Goal: Use online tool/utility: Utilize a website feature to perform a specific function

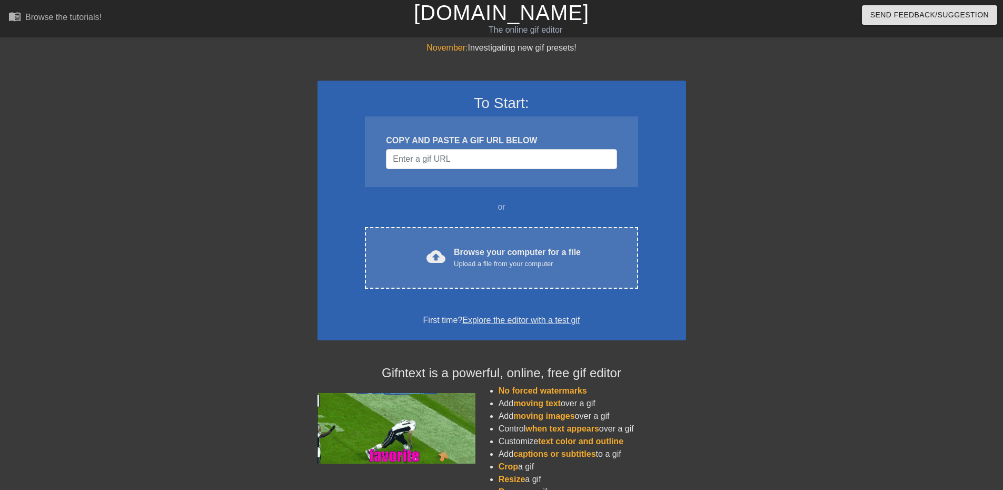
click at [454, 254] on div "cloud_upload Browse your computer for a file Upload a file from your computer" at bounding box center [501, 258] width 228 height 24
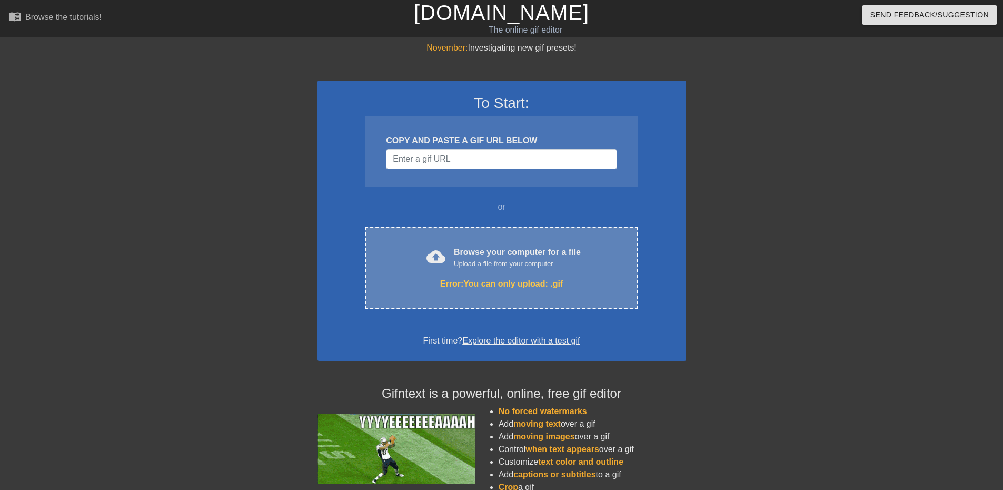
click at [409, 270] on div "cloud_upload Browse your computer for a file Upload a file from your computer E…" at bounding box center [501, 268] width 273 height 82
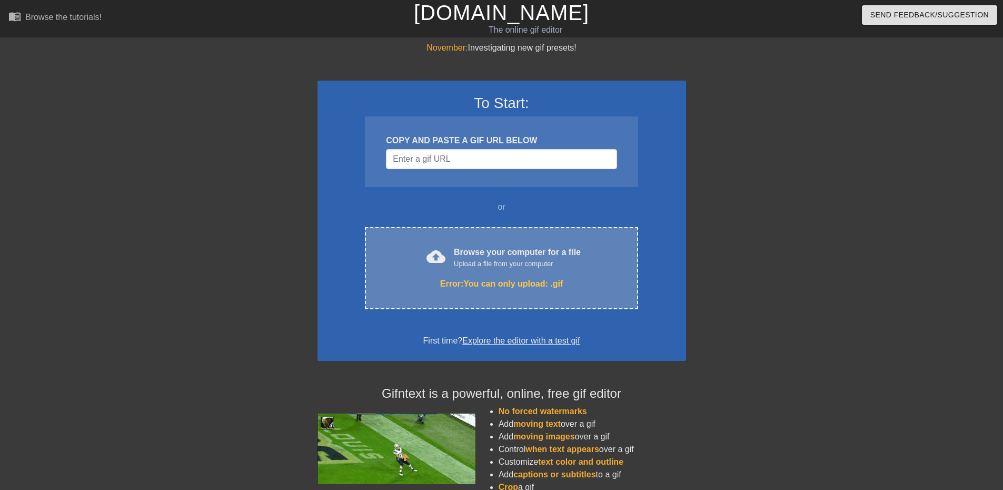
click at [587, 239] on div "cloud_upload Browse your computer for a file Upload a file from your computer E…" at bounding box center [501, 268] width 273 height 82
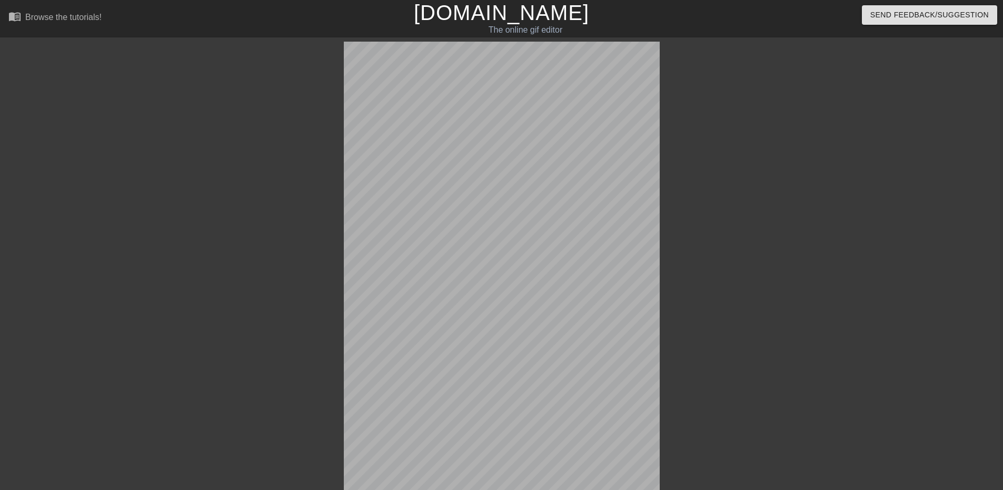
scroll to position [26, 0]
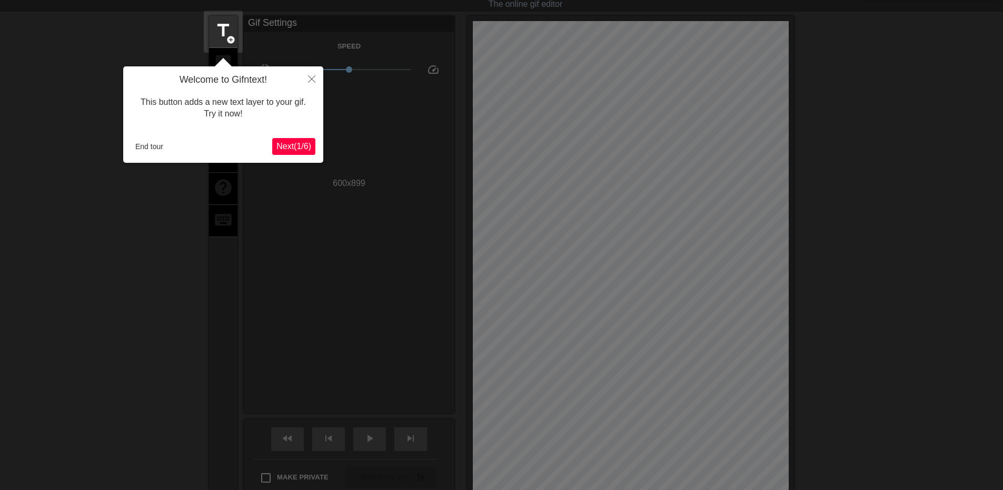
click at [281, 148] on span "Next ( 1 / 6 )" at bounding box center [293, 146] width 35 height 9
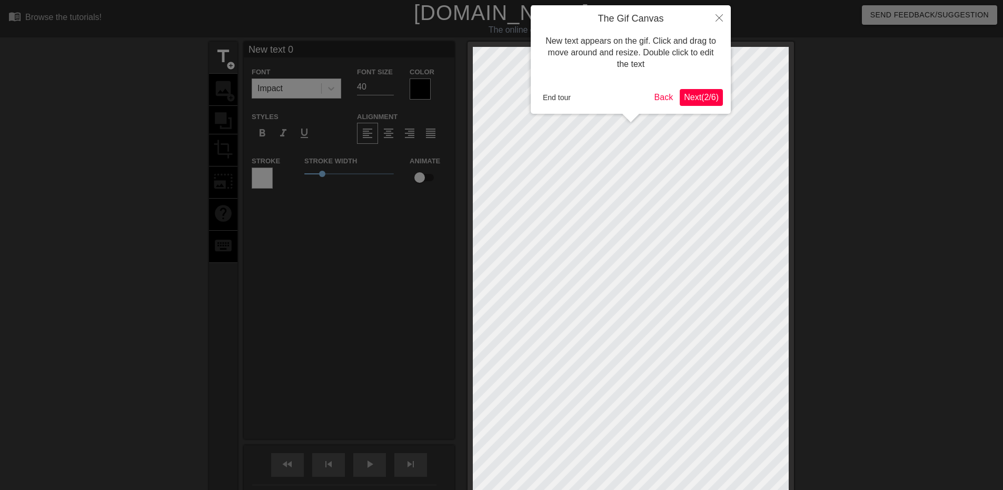
click at [696, 99] on span "Next ( 2 / 6 )" at bounding box center [701, 97] width 35 height 9
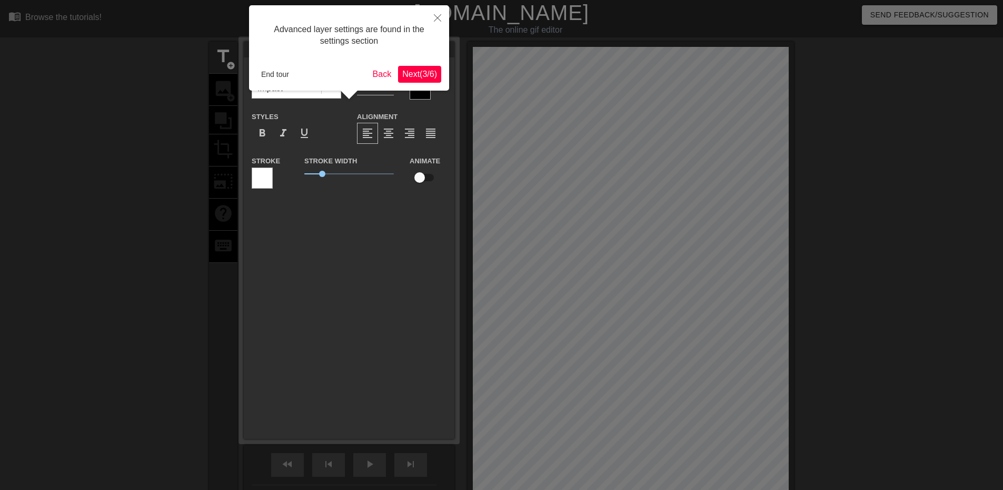
scroll to position [26, 0]
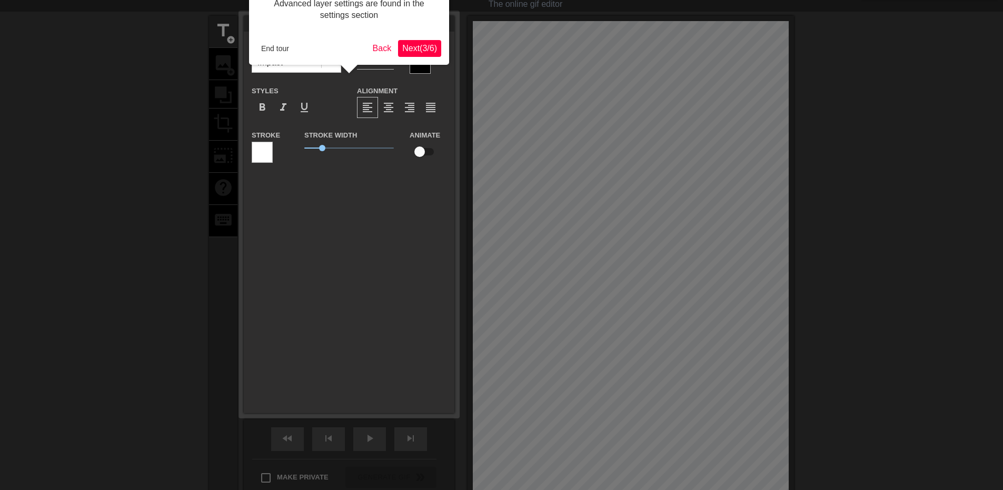
click at [412, 49] on span "Next ( 3 / 6 )" at bounding box center [419, 48] width 35 height 9
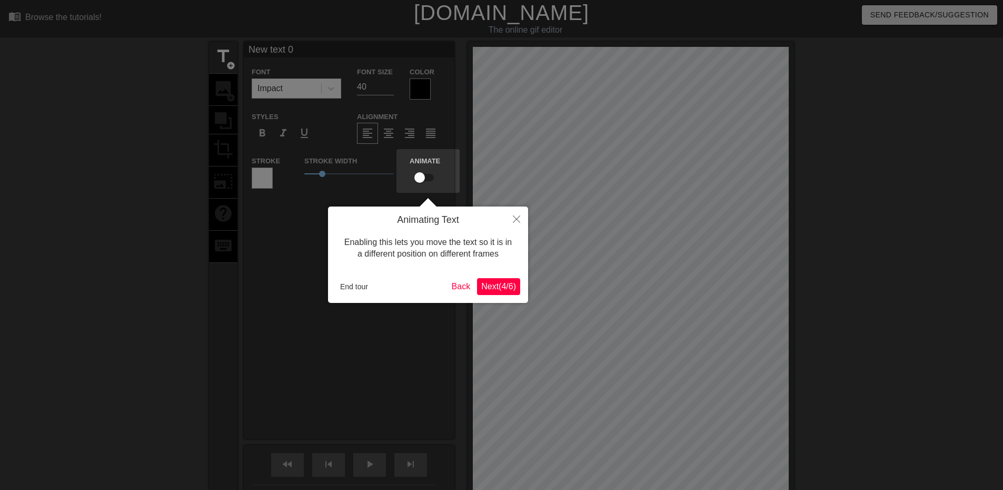
click at [486, 287] on span "Next ( 4 / 6 )" at bounding box center [498, 286] width 35 height 9
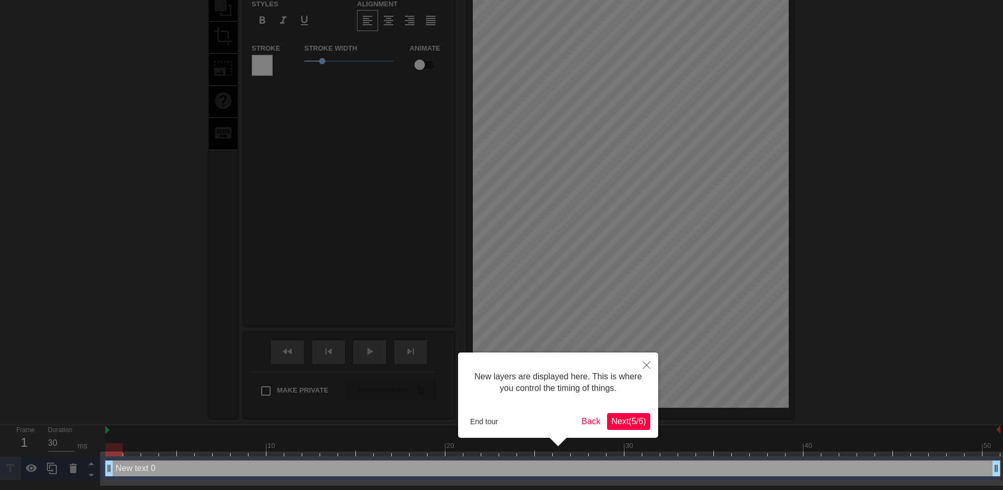
click at [636, 422] on span "Next ( 5 / 6 )" at bounding box center [628, 420] width 35 height 9
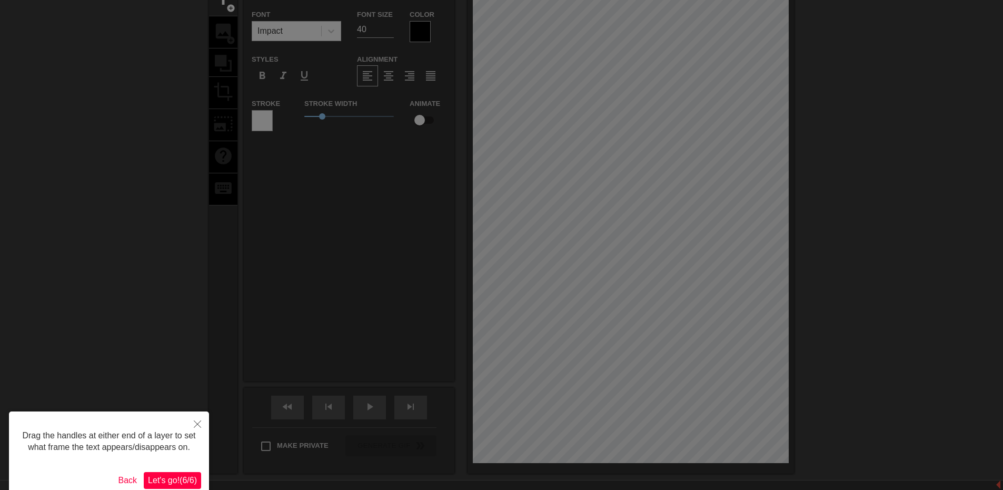
scroll to position [0, 0]
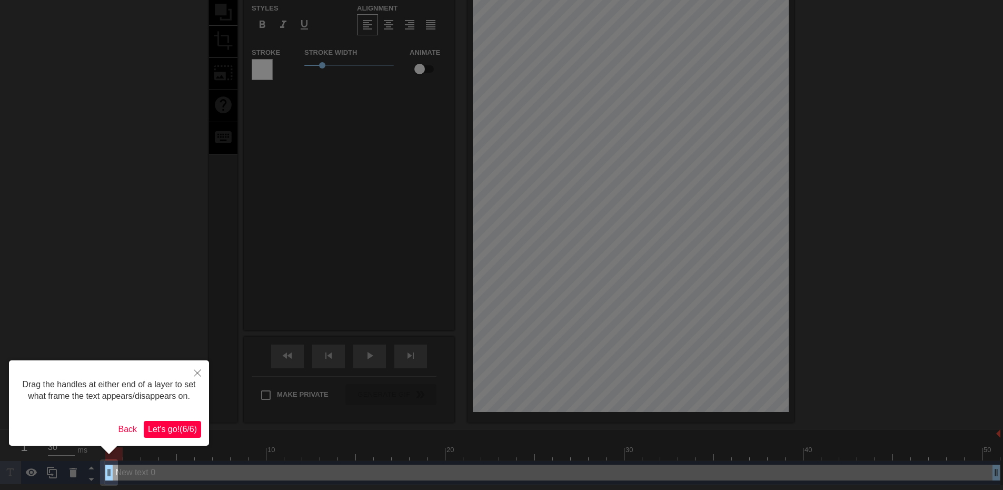
click at [188, 428] on span "Let's go! ( 6 / 6 )" at bounding box center [172, 428] width 49 height 9
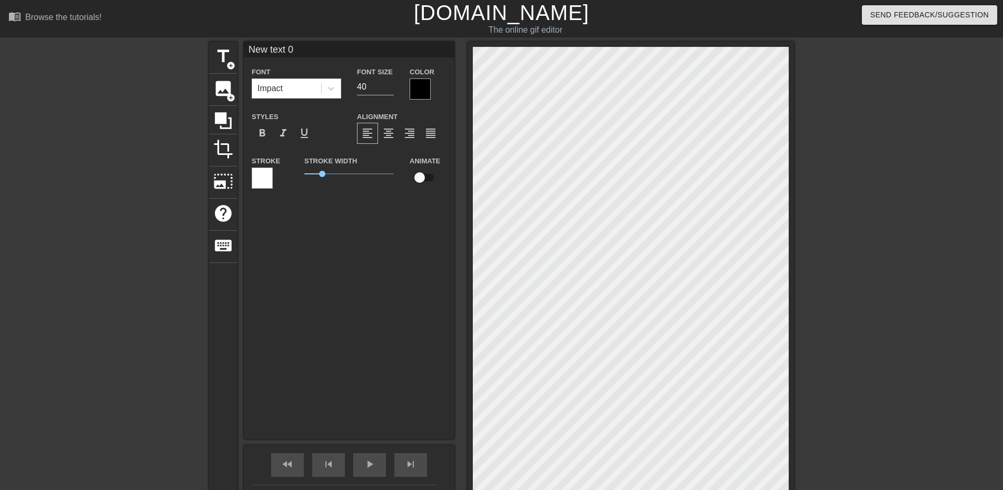
scroll to position [2, 2]
click at [364, 242] on div "New text 0 Font Impact Font Size 40 Color Styles format_bold format_italic form…" at bounding box center [349, 240] width 211 height 397
click at [210, 53] on div "title add_circle" at bounding box center [223, 58] width 28 height 32
click at [221, 65] on span "title" at bounding box center [223, 56] width 20 height 20
type input "New text 1"
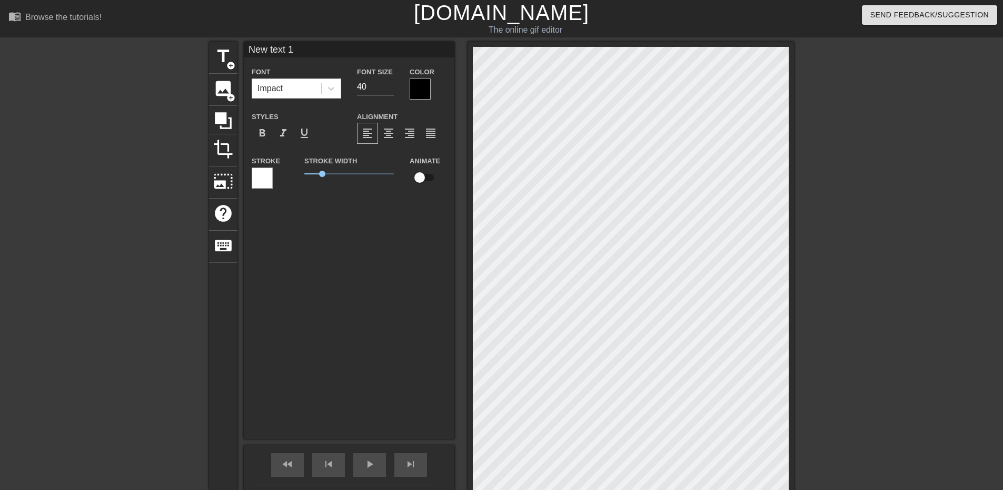
drag, startPoint x: 273, startPoint y: 51, endPoint x: 266, endPoint y: 253, distance: 202.8
click at [266, 253] on div "New text 1 Font Impact Font Size 40 Color Styles format_bold format_italic form…" at bounding box center [349, 240] width 211 height 397
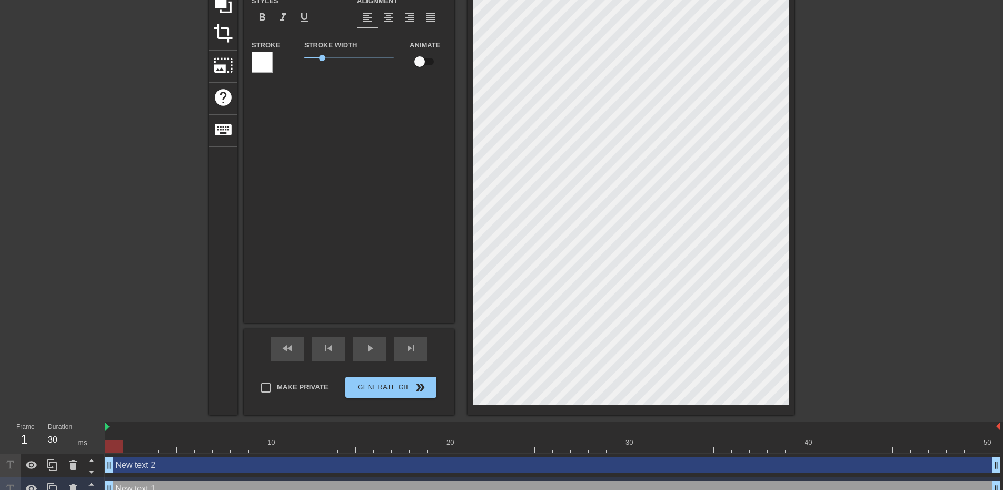
scroll to position [153, 0]
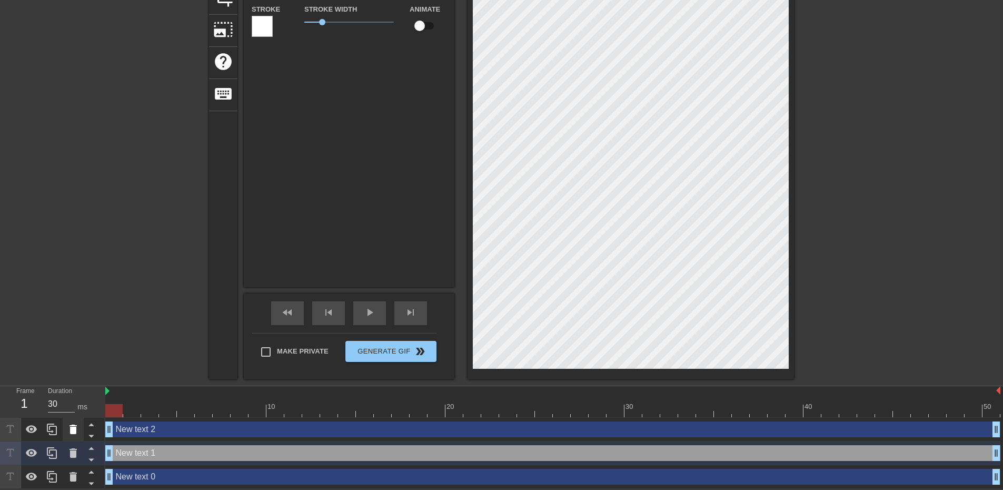
click at [71, 425] on icon at bounding box center [72, 428] width 7 height 9
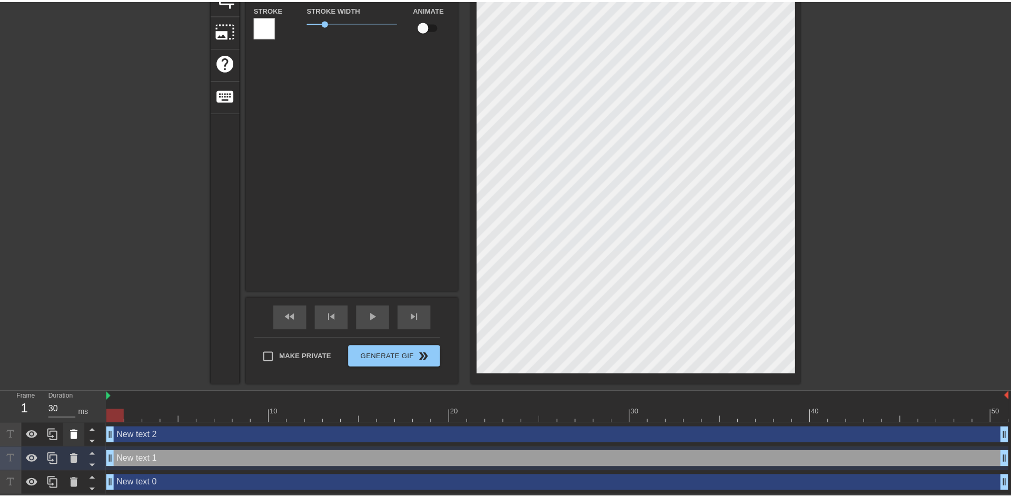
scroll to position [145, 0]
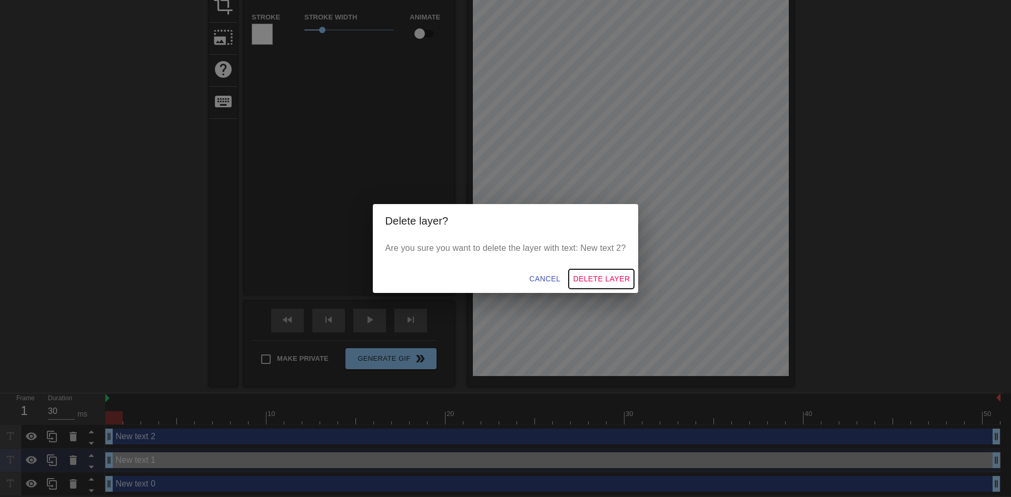
click at [579, 282] on span "Delete Layer" at bounding box center [601, 279] width 57 height 13
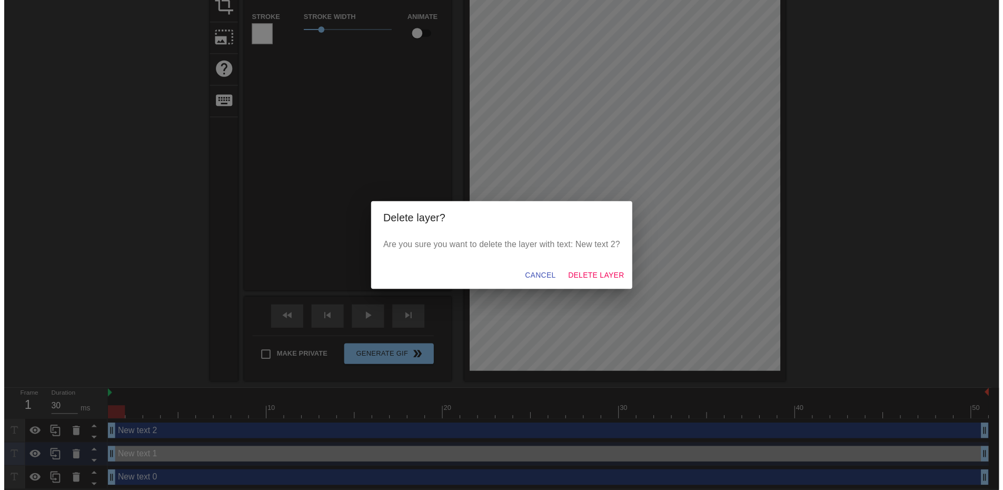
scroll to position [129, 0]
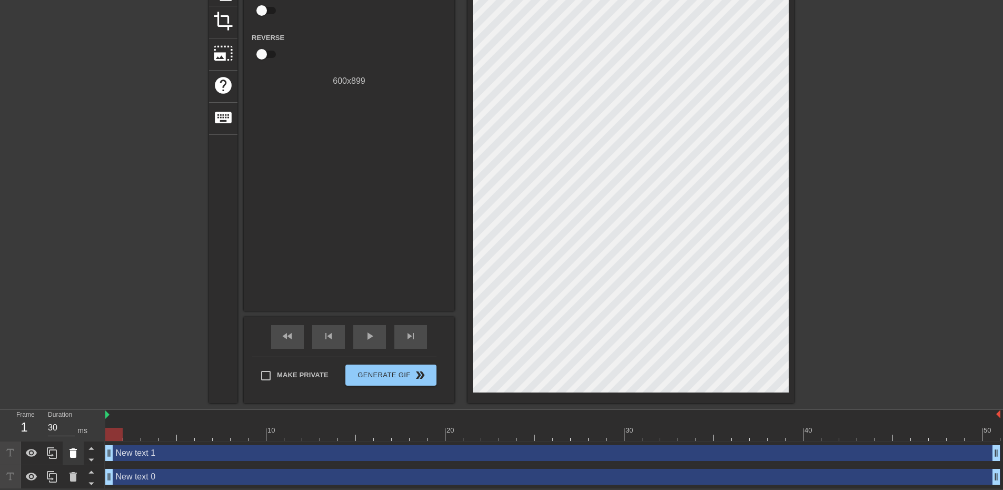
click at [75, 448] on icon at bounding box center [72, 452] width 7 height 9
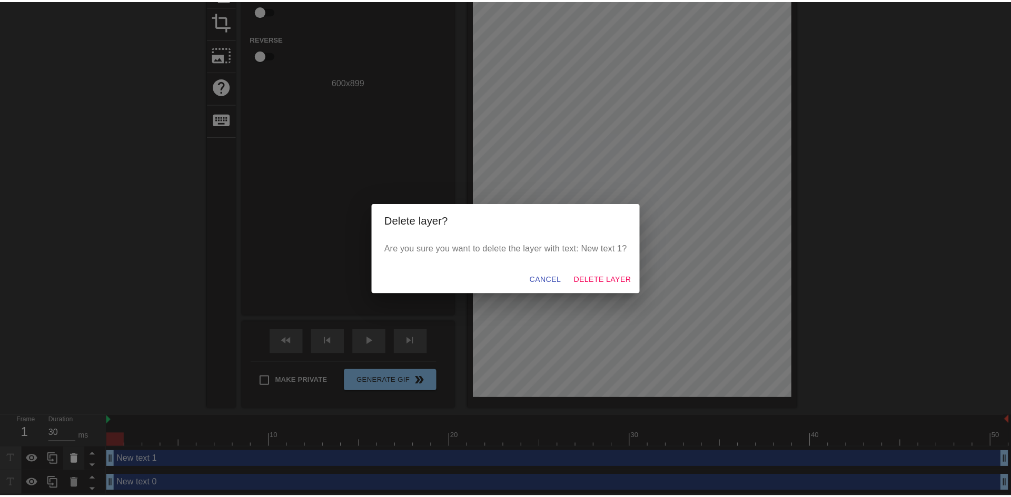
scroll to position [121, 0]
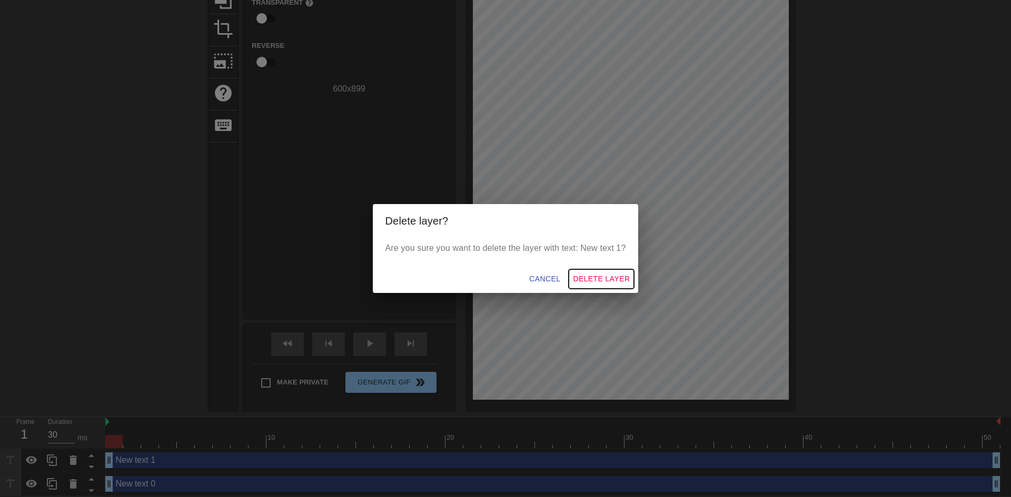
click at [613, 271] on button "Delete Layer" at bounding box center [601, 279] width 65 height 19
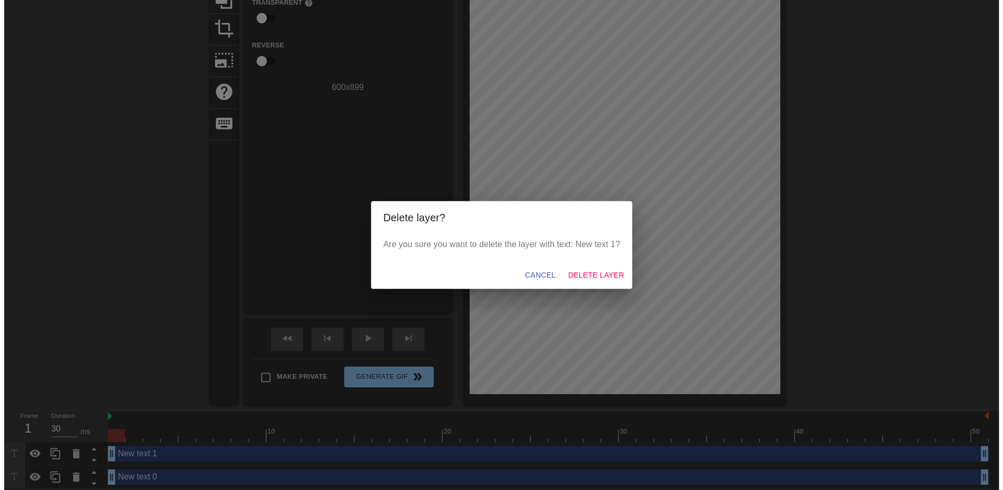
scroll to position [105, 0]
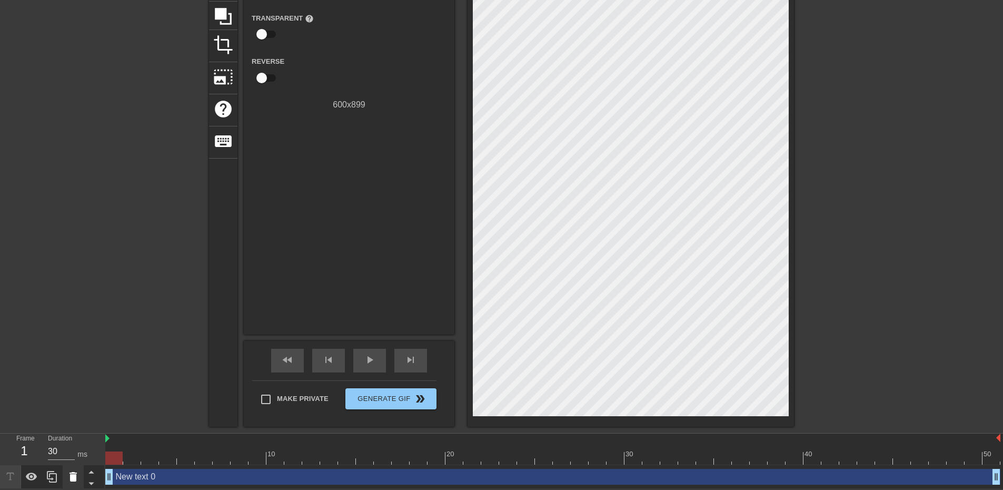
click at [68, 476] on icon at bounding box center [73, 476] width 13 height 13
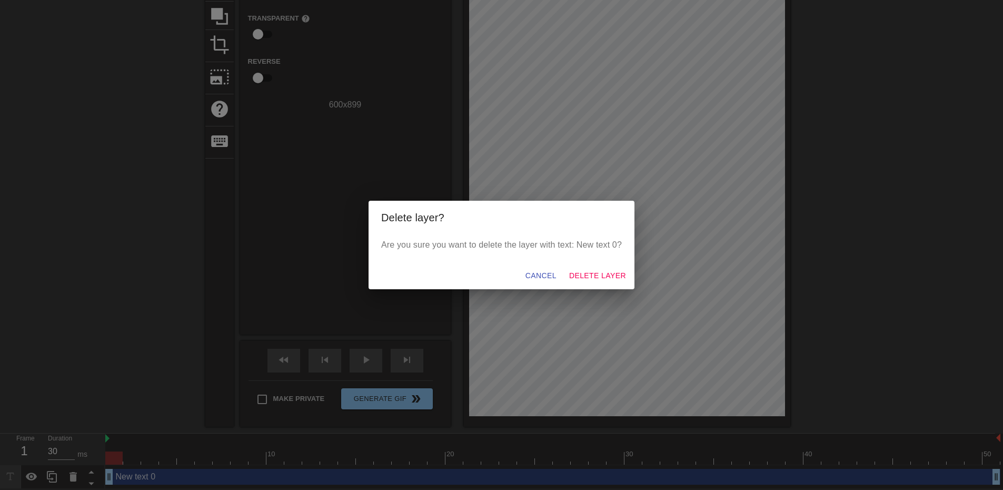
scroll to position [97, 0]
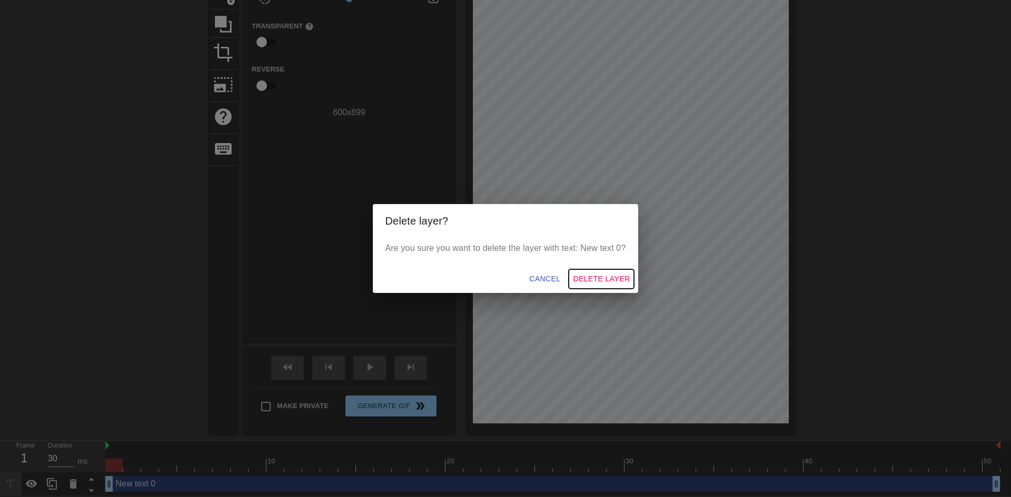
click at [601, 282] on span "Delete Layer" at bounding box center [601, 279] width 57 height 13
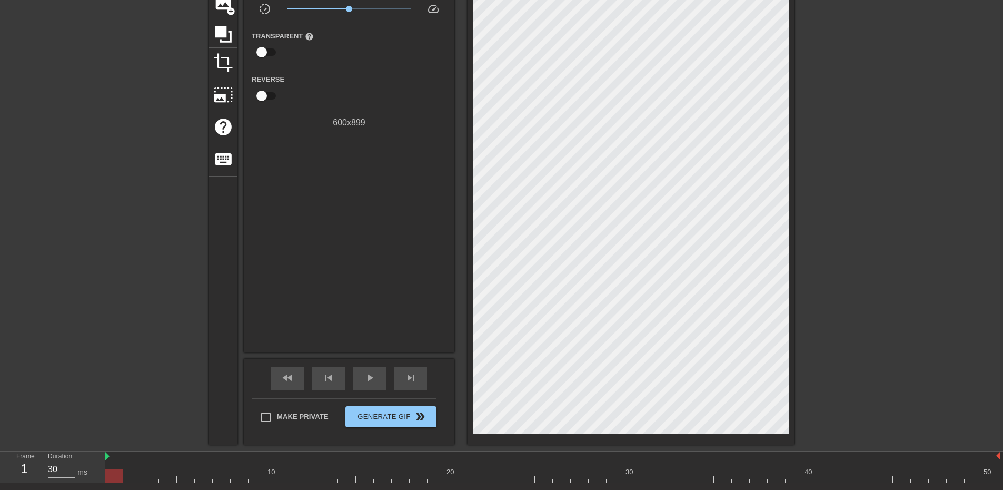
scroll to position [105, 0]
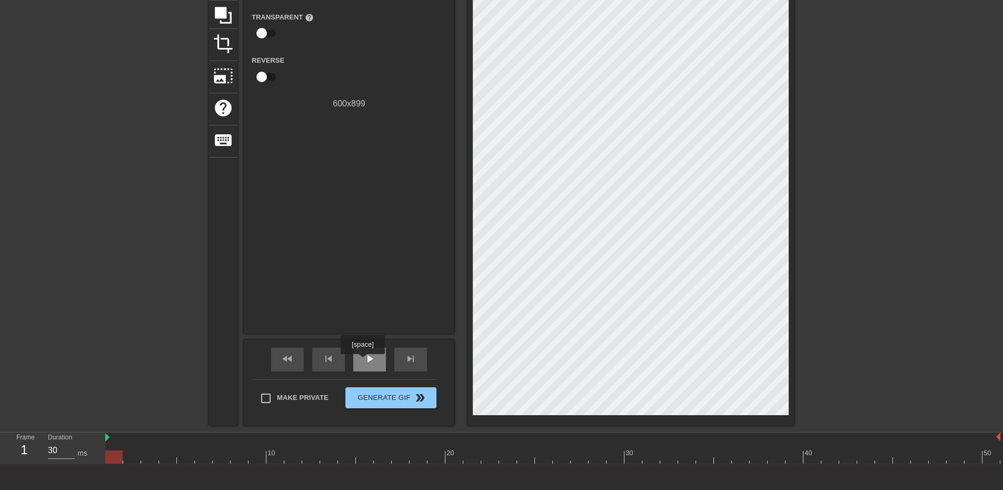
click at [362, 361] on div "play_arrow" at bounding box center [369, 359] width 33 height 24
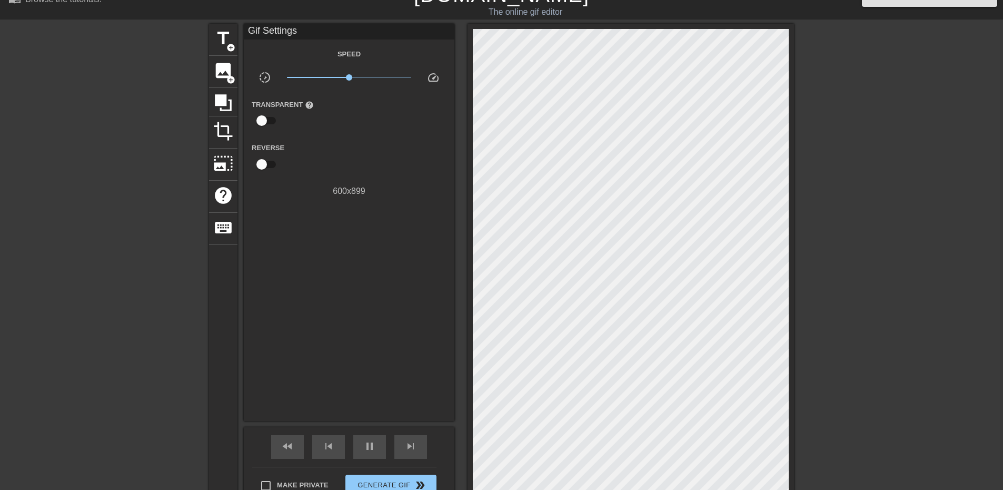
scroll to position [0, 0]
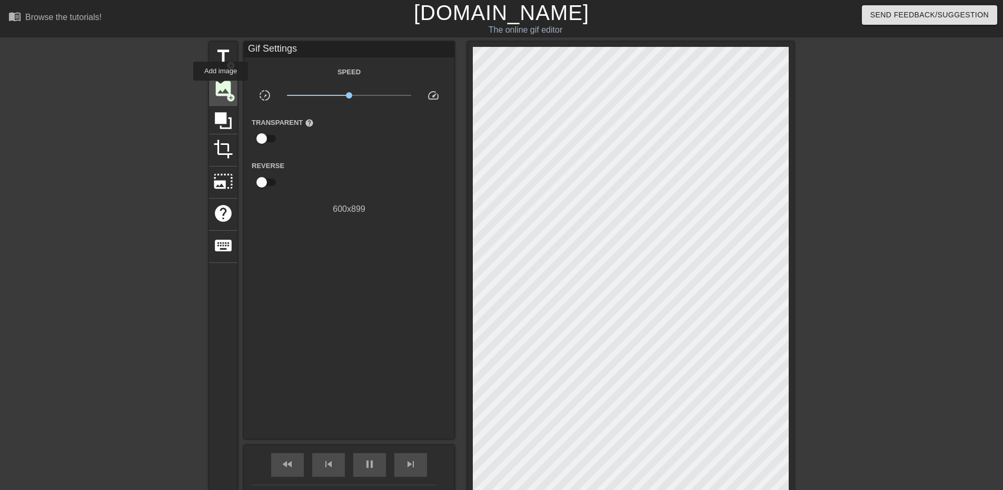
click at [221, 88] on span "image" at bounding box center [223, 88] width 20 height 20
click at [232, 82] on span "image" at bounding box center [223, 88] width 20 height 20
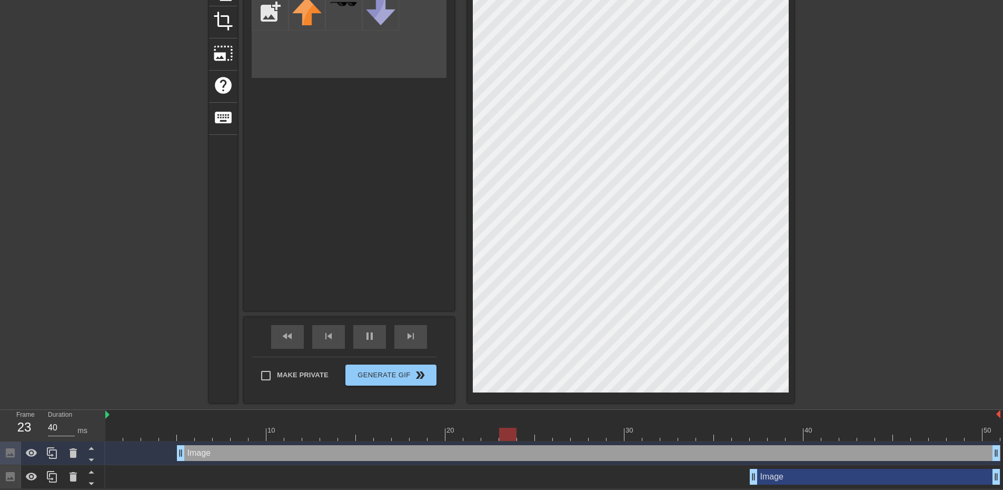
scroll to position [129, 0]
click at [72, 458] on icon at bounding box center [73, 452] width 13 height 13
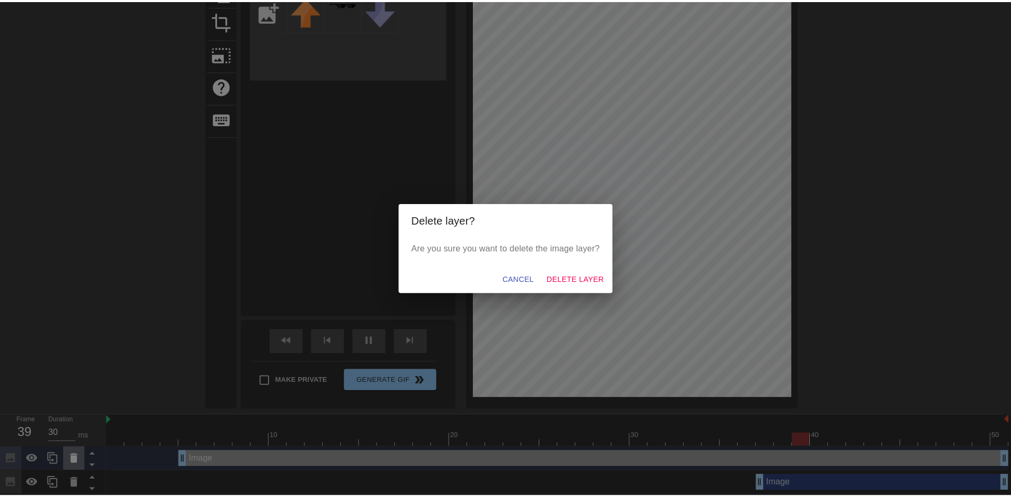
scroll to position [121, 0]
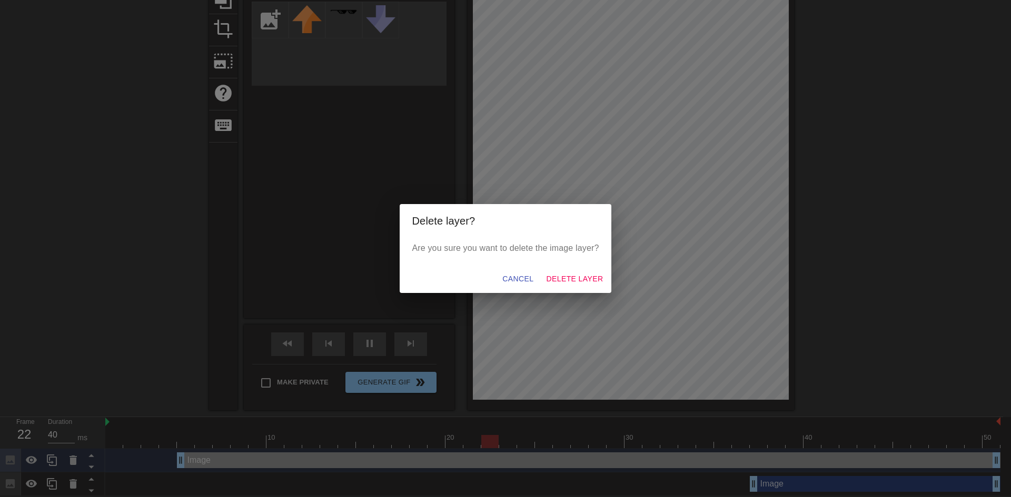
click at [583, 291] on div "Cancel Delete Layer" at bounding box center [506, 279] width 212 height 28
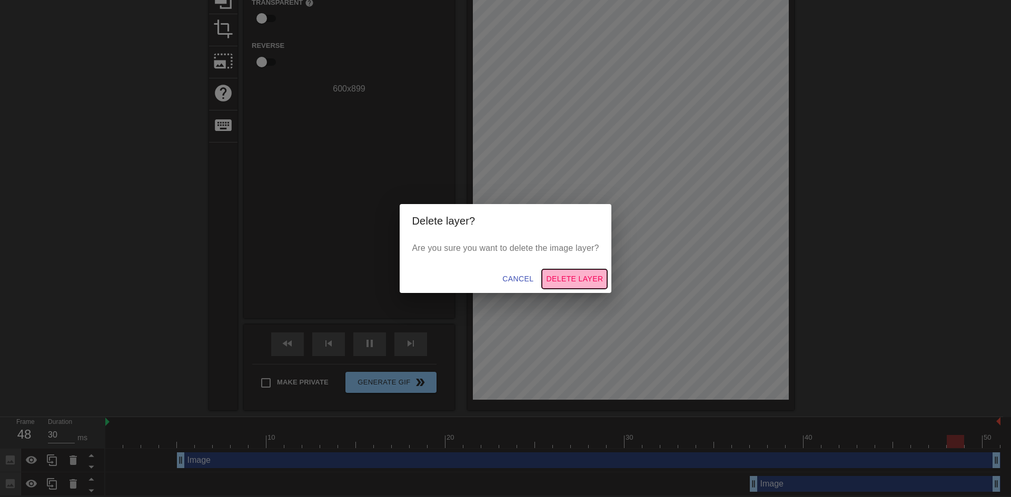
click at [579, 281] on span "Delete Layer" at bounding box center [574, 279] width 57 height 13
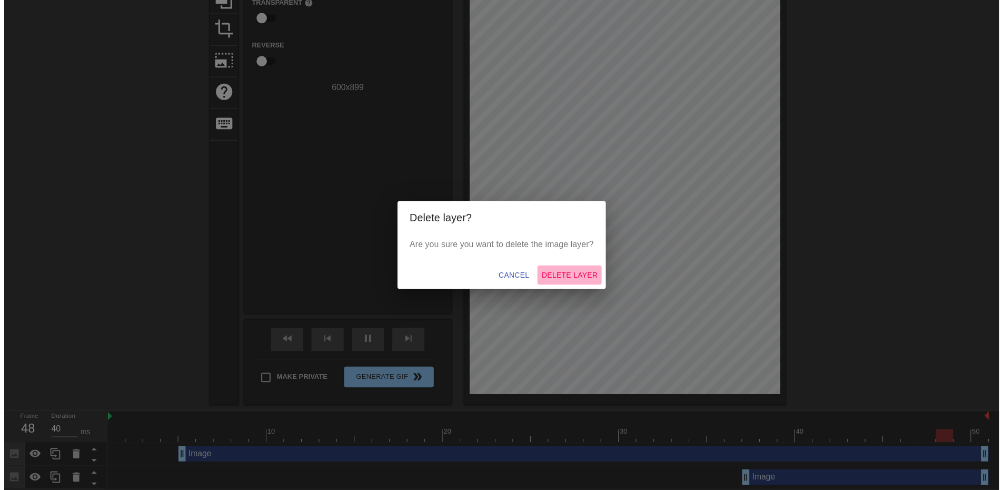
scroll to position [105, 0]
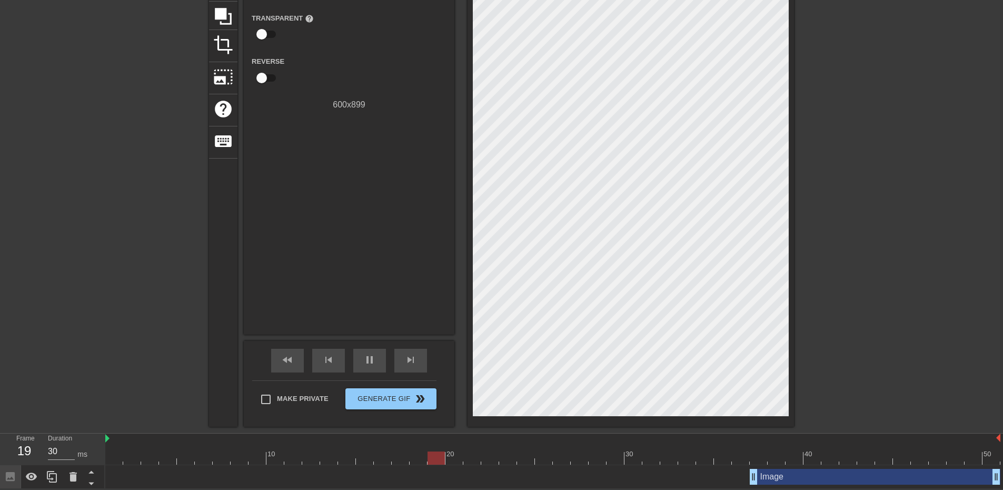
click at [167, 479] on div "Image drag_handle drag_handle" at bounding box center [552, 477] width 895 height 16
click at [781, 480] on div "Image drag_handle drag_handle" at bounding box center [875, 477] width 251 height 16
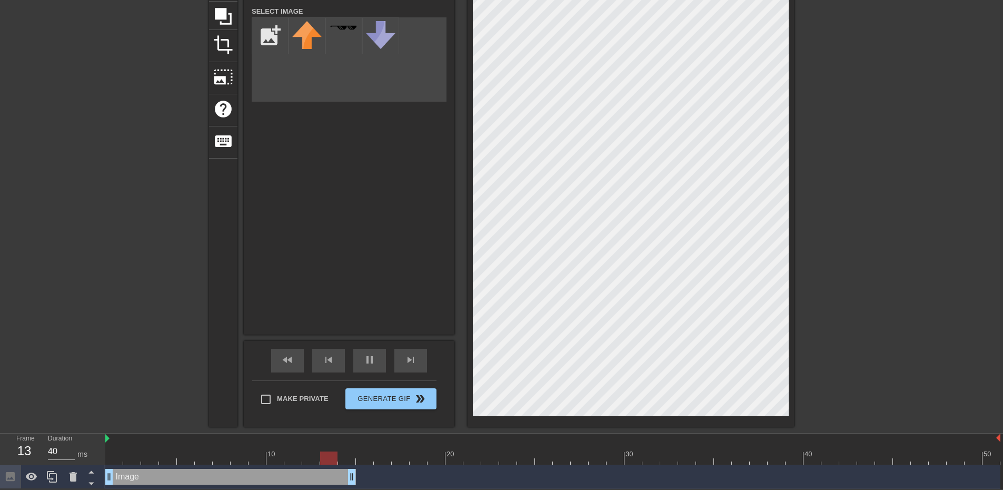
drag, startPoint x: 781, startPoint y: 480, endPoint x: 137, endPoint y: 469, distance: 644.5
click at [137, 469] on div "Image drag_handle drag_handle" at bounding box center [230, 477] width 251 height 16
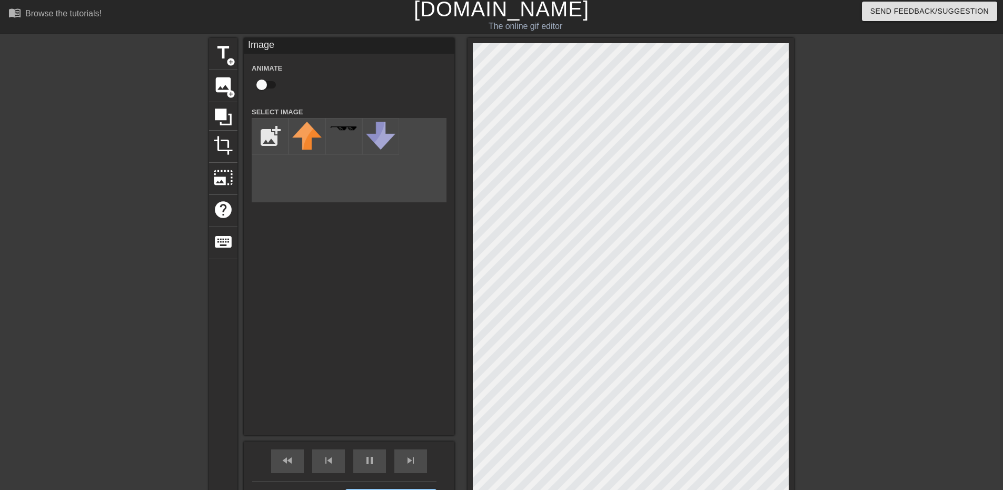
scroll to position [0, 0]
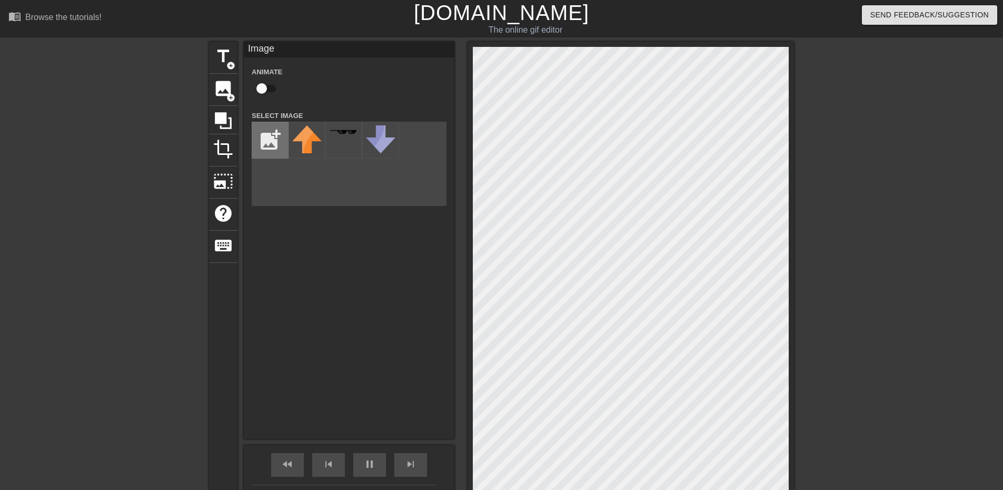
click at [269, 130] on input "file" at bounding box center [270, 140] width 36 height 36
type input "40"
type input "C:\fakepath\Adobe Express - file.png"
click at [301, 148] on img at bounding box center [306, 151] width 29 height 53
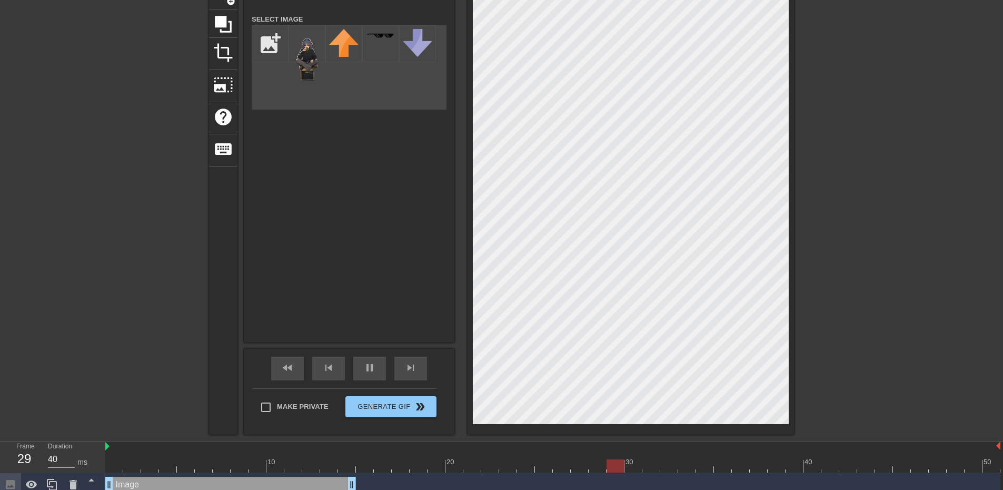
scroll to position [105, 0]
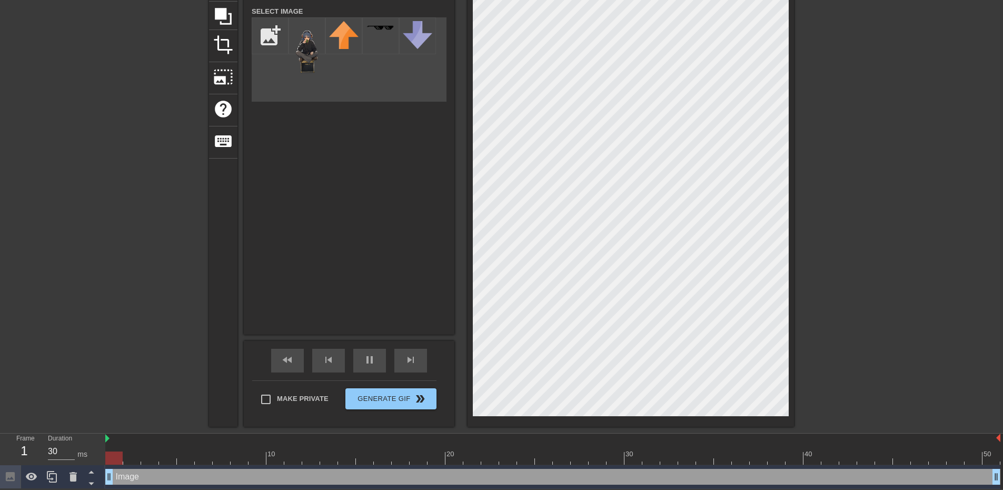
drag, startPoint x: 352, startPoint y: 476, endPoint x: 1010, endPoint y: 456, distance: 658.9
click at [1002, 456] on html "menu_book Browse the tutorials! [DOMAIN_NAME] The online gif editor Send Feedba…" at bounding box center [501, 192] width 1003 height 593
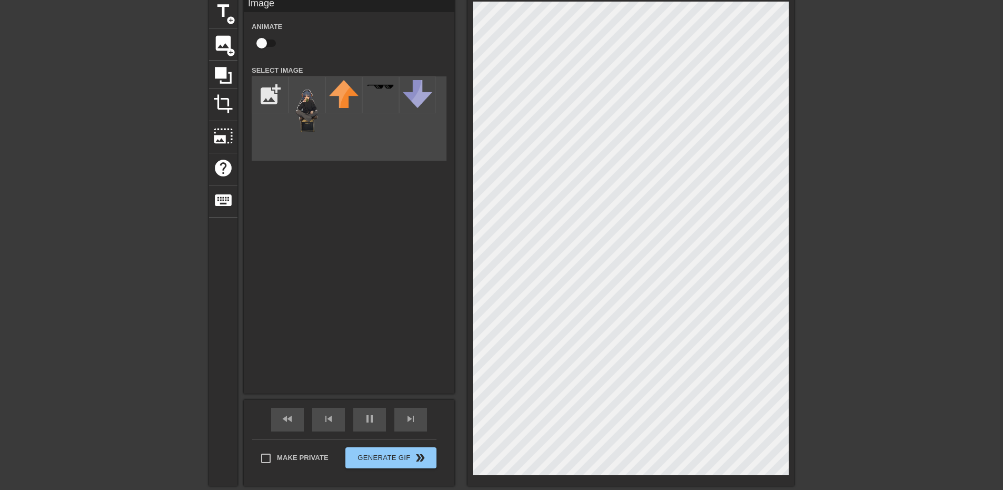
scroll to position [53, 0]
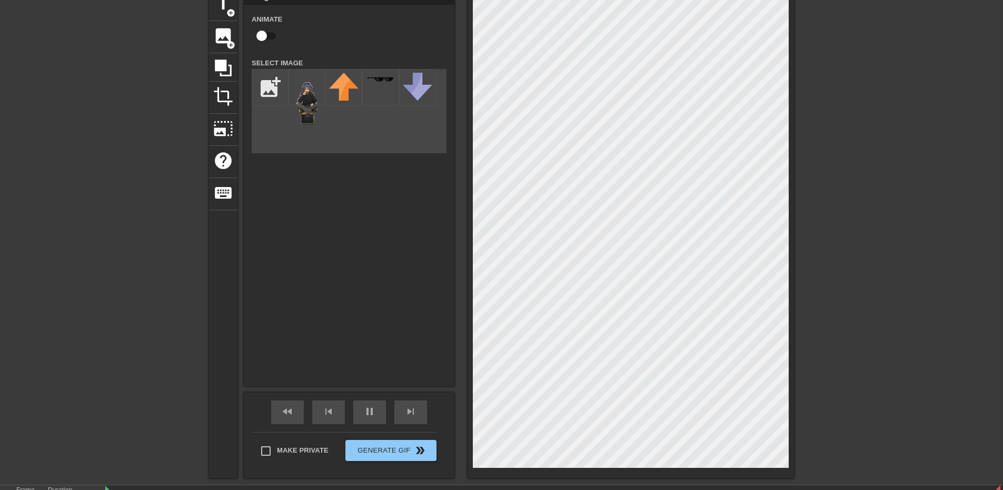
click at [1002, 232] on html "menu_book Browse the tutorials! [DOMAIN_NAME] The online gif editor Send Feedba…" at bounding box center [501, 243] width 1003 height 593
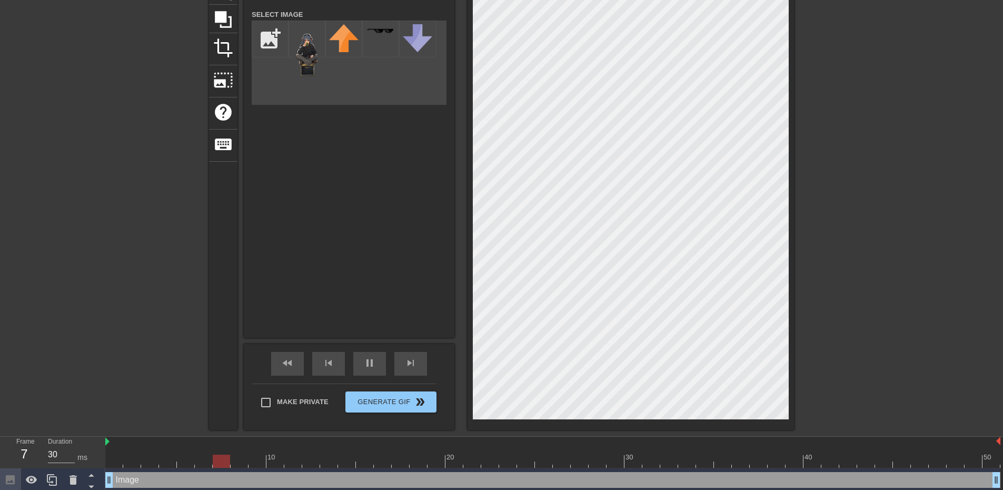
scroll to position [105, 0]
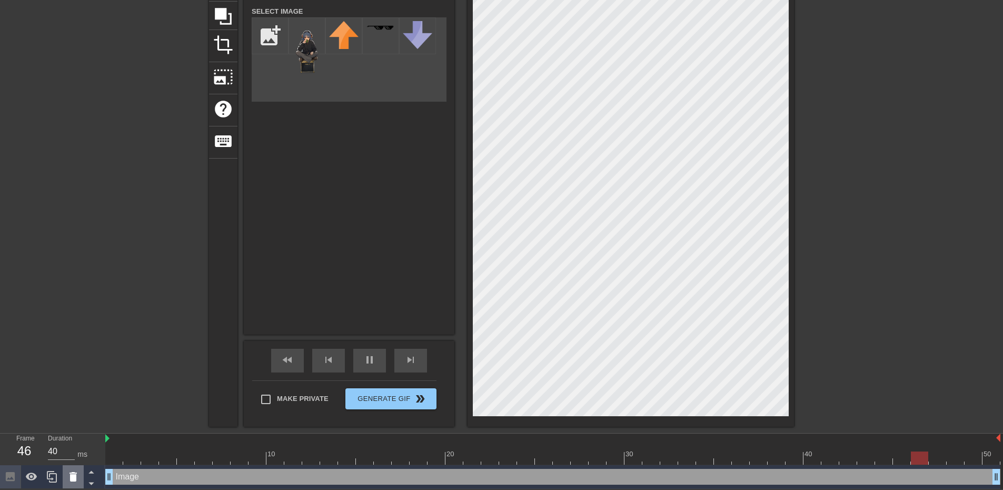
click at [81, 472] on div at bounding box center [73, 476] width 21 height 23
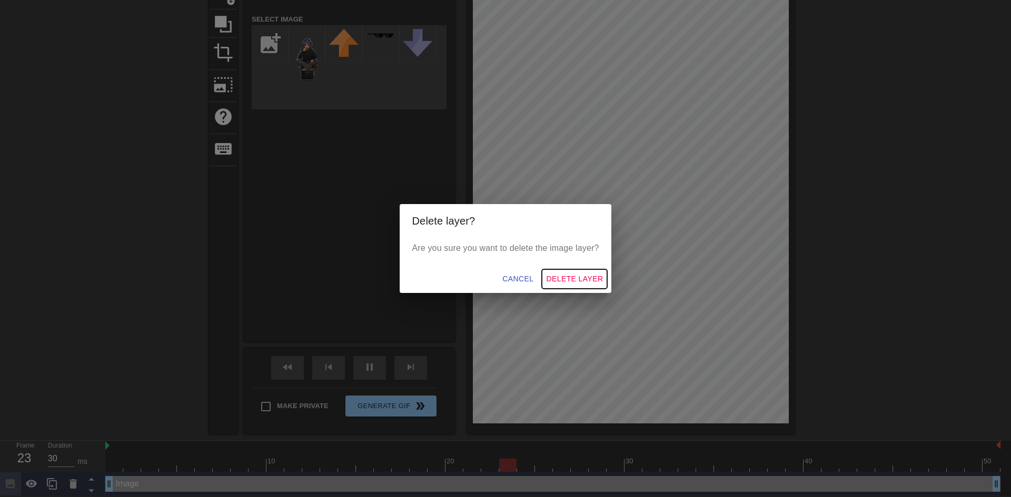
click at [566, 282] on span "Delete Layer" at bounding box center [574, 279] width 57 height 13
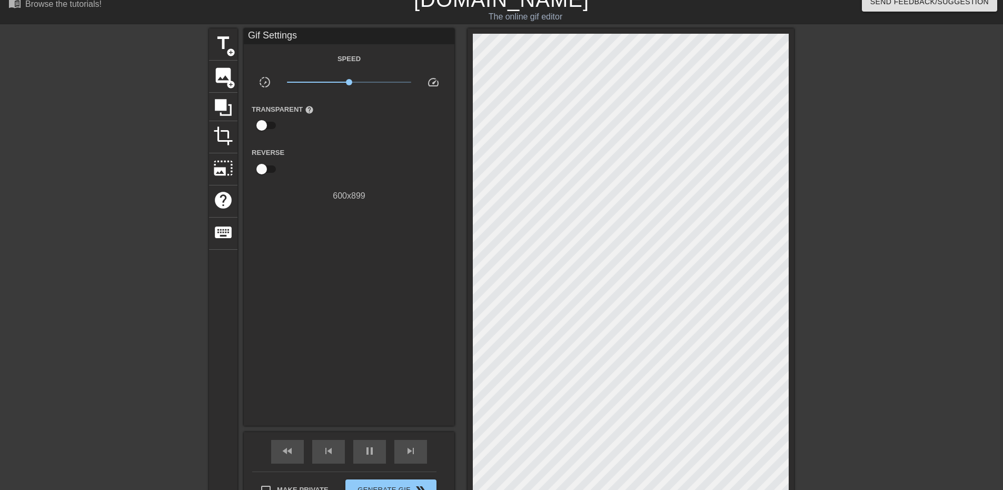
scroll to position [0, 0]
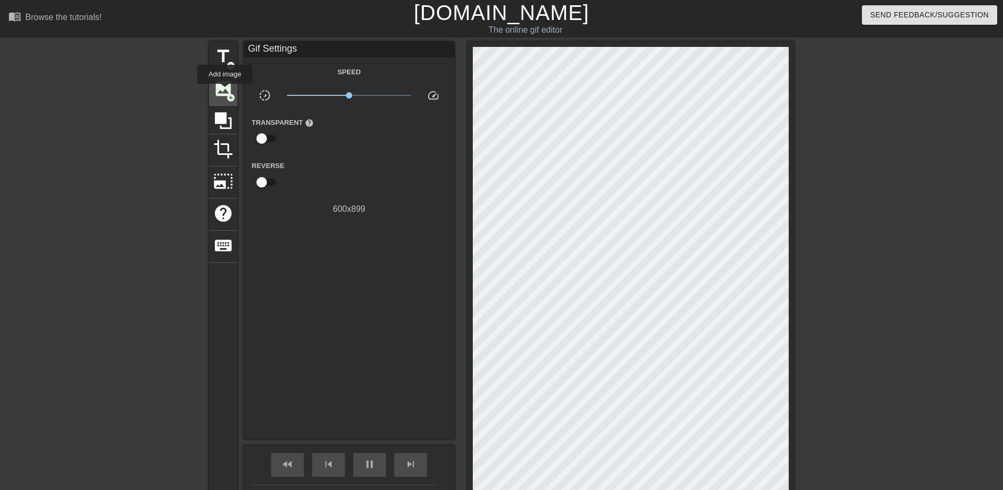
click at [225, 91] on span "image" at bounding box center [223, 88] width 20 height 20
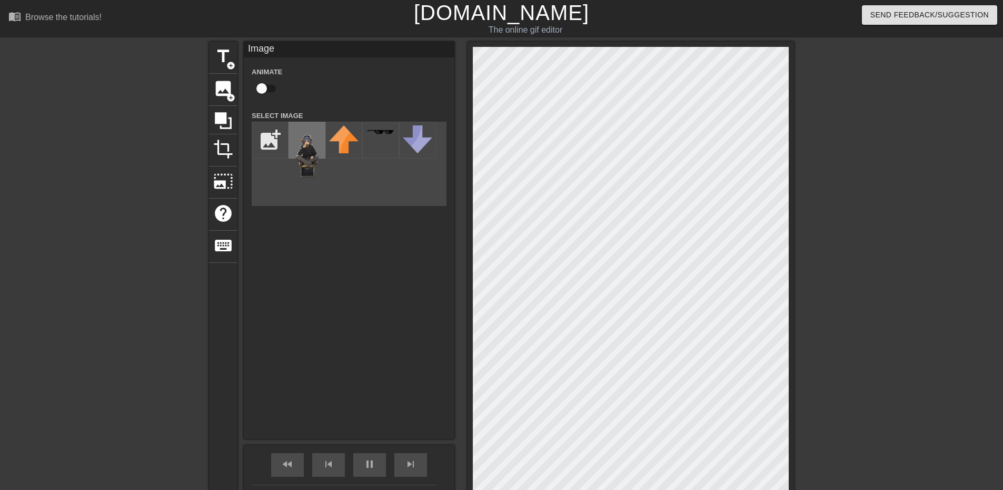
click at [304, 146] on img at bounding box center [306, 151] width 29 height 53
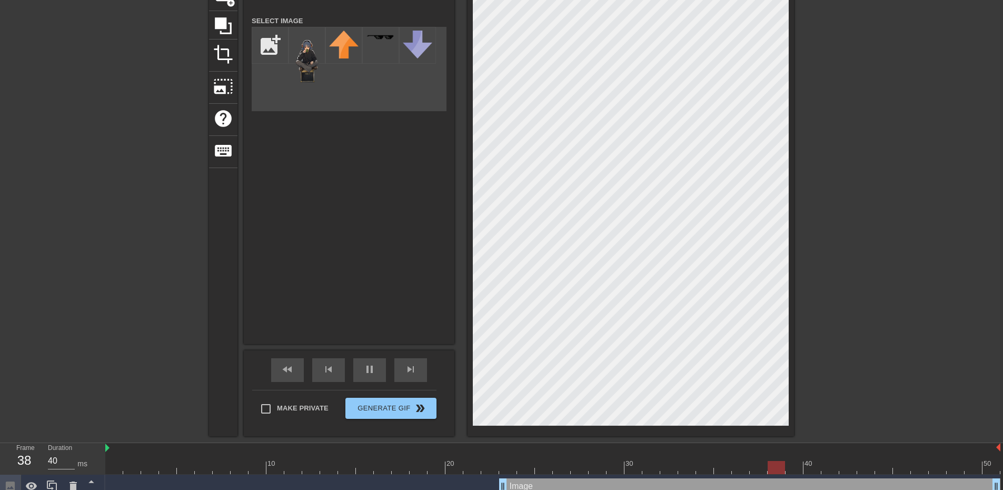
scroll to position [105, 0]
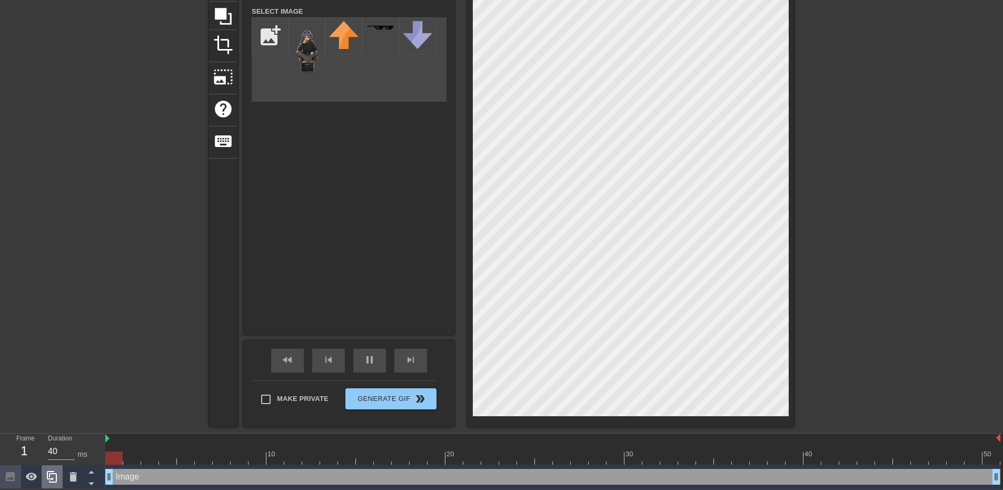
drag, startPoint x: 499, startPoint y: 475, endPoint x: 44, endPoint y: 483, distance: 454.9
click at [42, 485] on div "Frame 1 Duration 40 ms 10 20 30 40 50 Image drag_handle drag_handle" at bounding box center [501, 460] width 1003 height 55
drag, startPoint x: 996, startPoint y: 474, endPoint x: 1010, endPoint y: 475, distance: 14.8
click at [1002, 475] on html "menu_book Browse the tutorials! [DOMAIN_NAME] The online gif editor Send Feedba…" at bounding box center [501, 192] width 1003 height 593
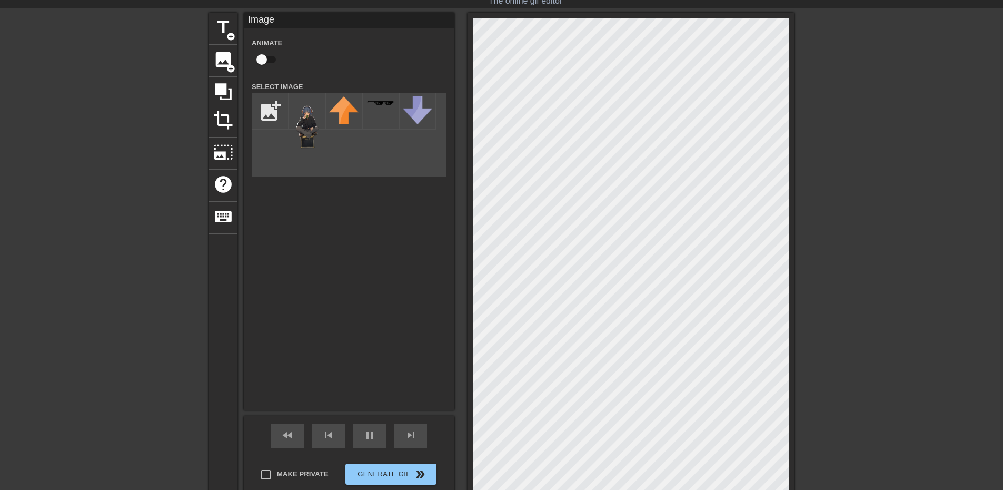
scroll to position [0, 0]
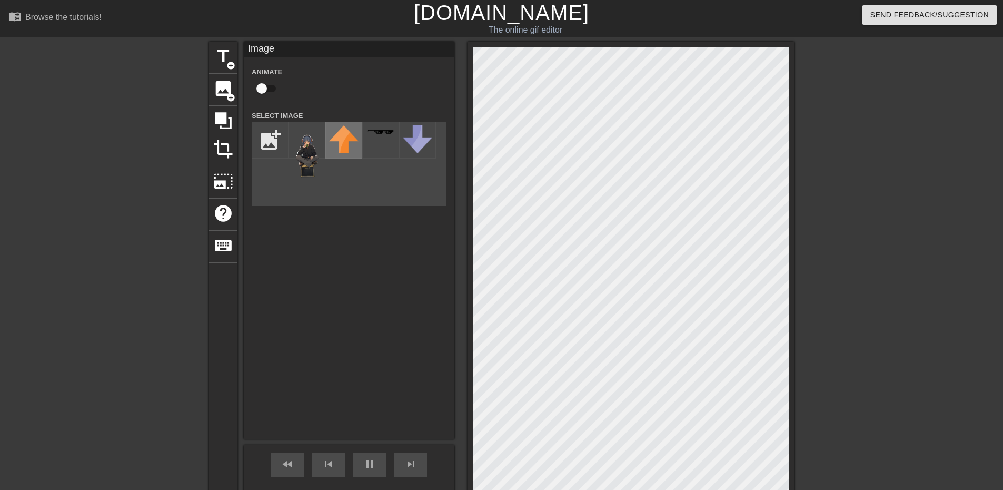
click at [345, 134] on img at bounding box center [343, 139] width 29 height 28
click at [313, 140] on img at bounding box center [306, 151] width 29 height 53
click at [250, 147] on div "Image Animate Select Image add_photo_alternate" at bounding box center [349, 124] width 211 height 164
click at [261, 142] on input "file" at bounding box center [270, 140] width 36 height 36
click at [225, 96] on span "image" at bounding box center [223, 88] width 20 height 20
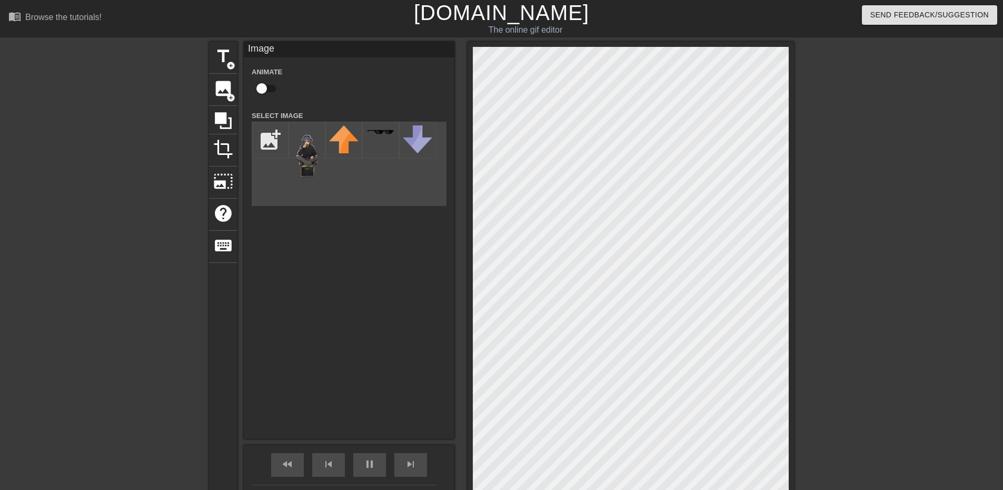
click at [900, 332] on div at bounding box center [886, 200] width 158 height 316
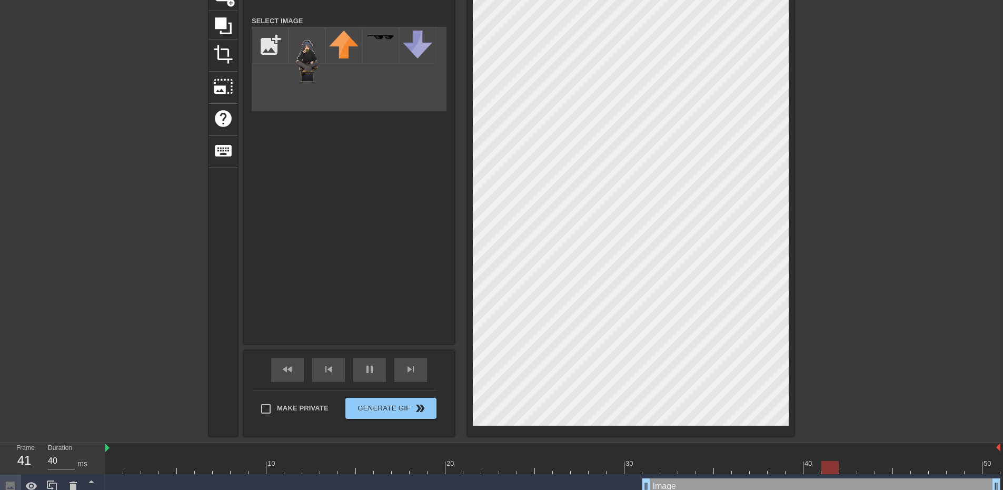
scroll to position [129, 0]
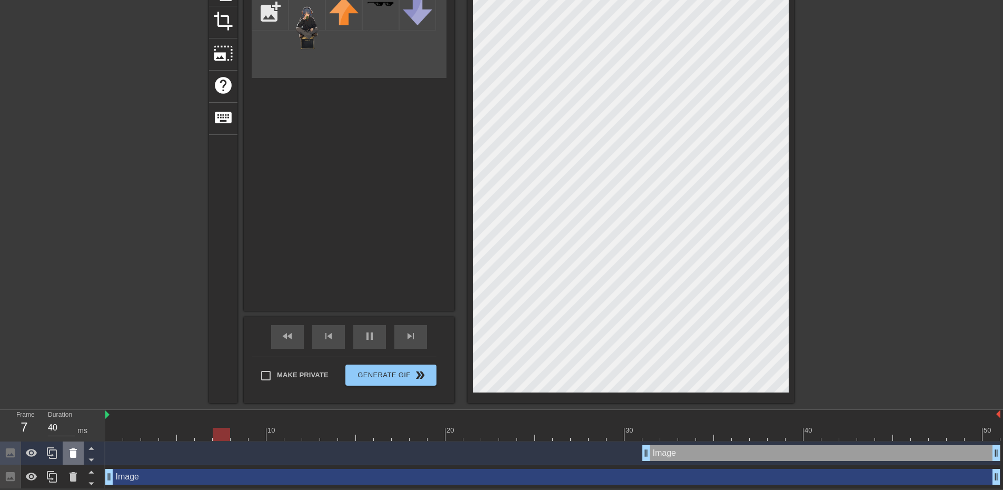
click at [68, 448] on icon at bounding box center [73, 452] width 13 height 13
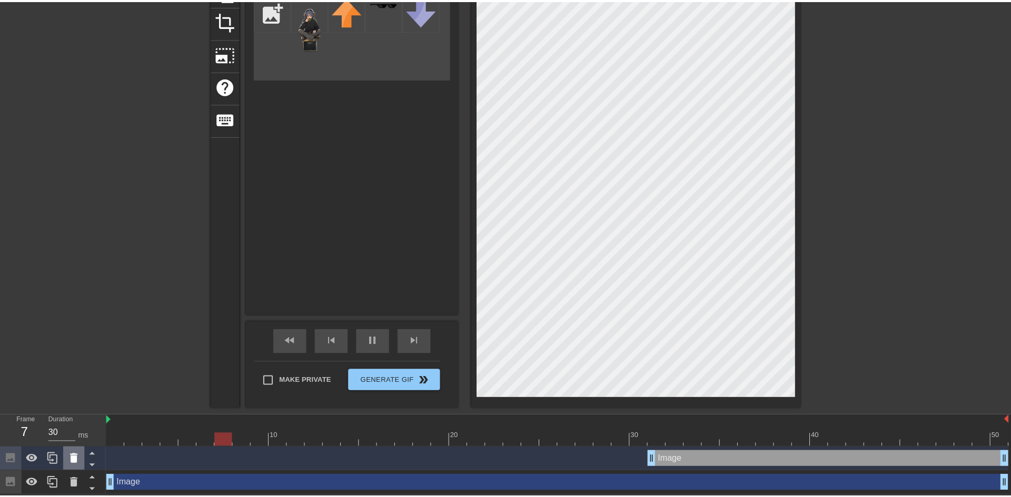
scroll to position [121, 0]
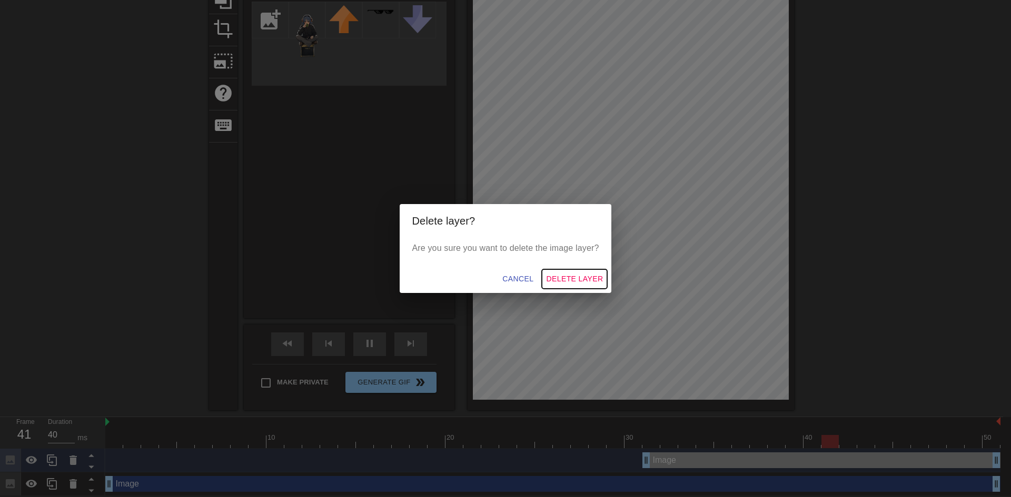
click at [582, 276] on span "Delete Layer" at bounding box center [574, 279] width 57 height 13
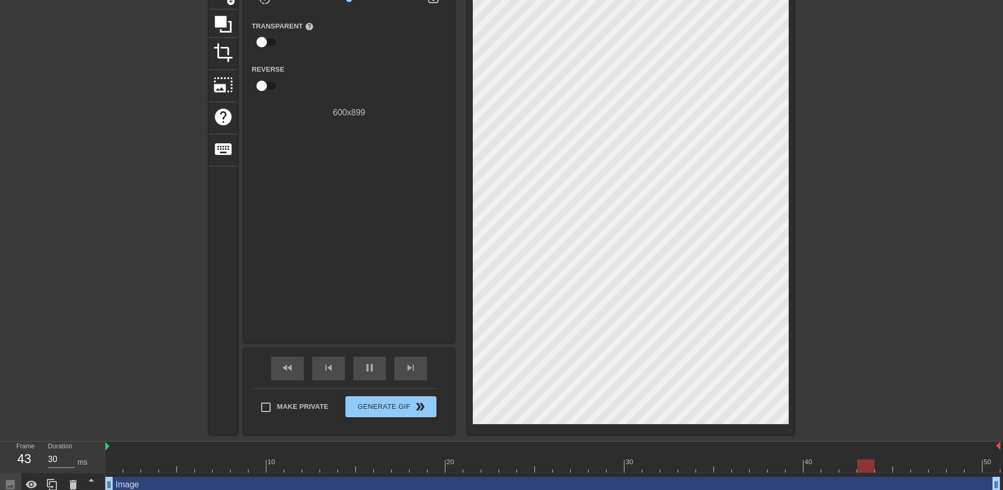
scroll to position [105, 0]
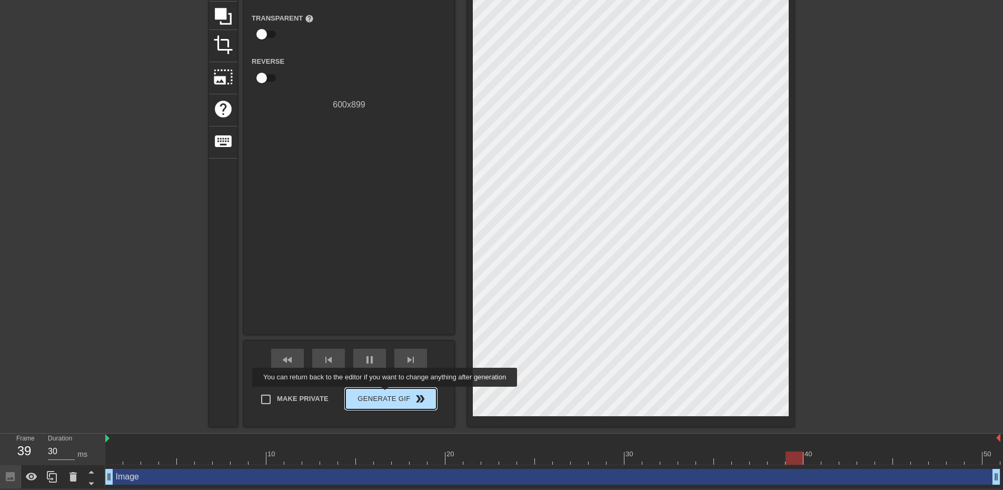
type input "40"
click at [386, 394] on span "Generate Gif double_arrow" at bounding box center [391, 398] width 83 height 13
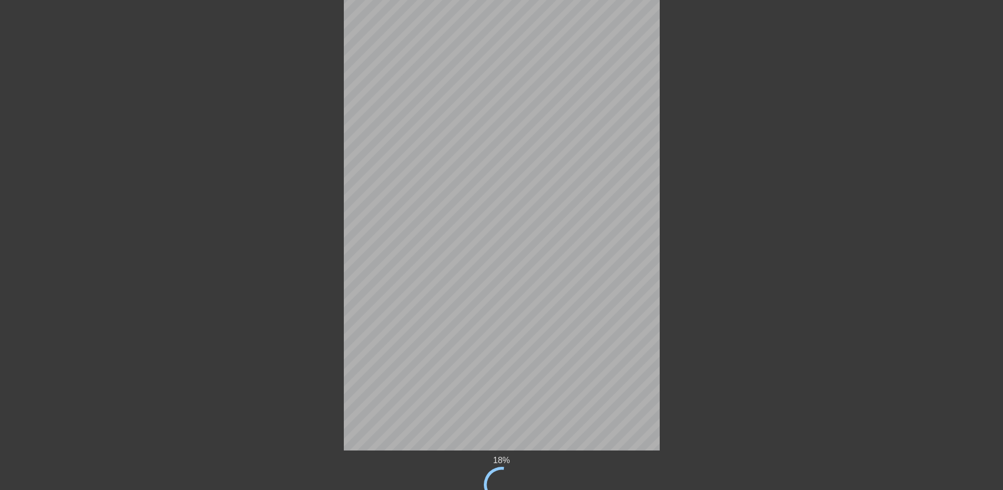
scroll to position [61, 0]
